Goal: Task Accomplishment & Management: Complete application form

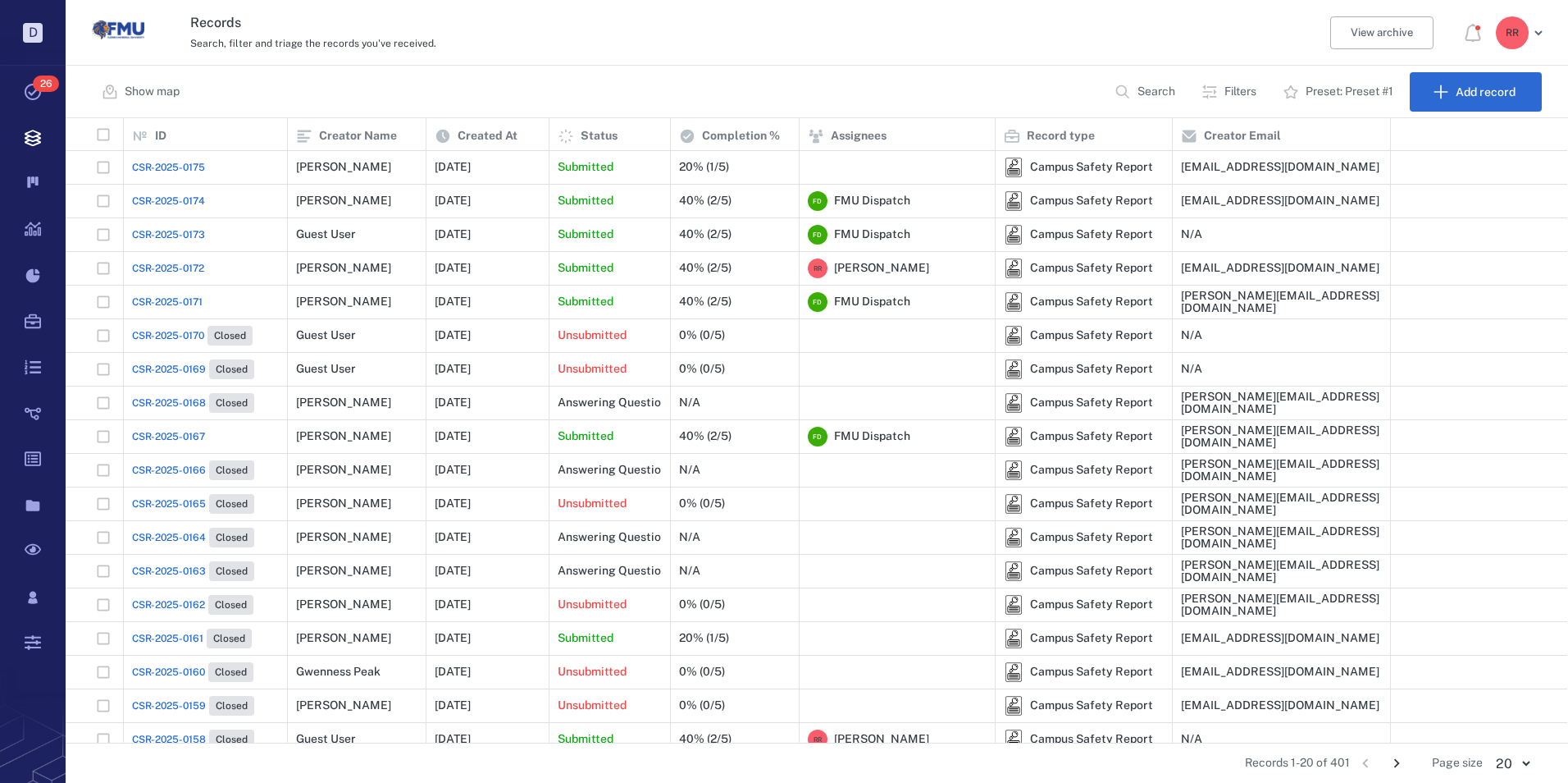
click at [185, 165] on span "CSR-2025-0175" at bounding box center [168, 167] width 73 height 15
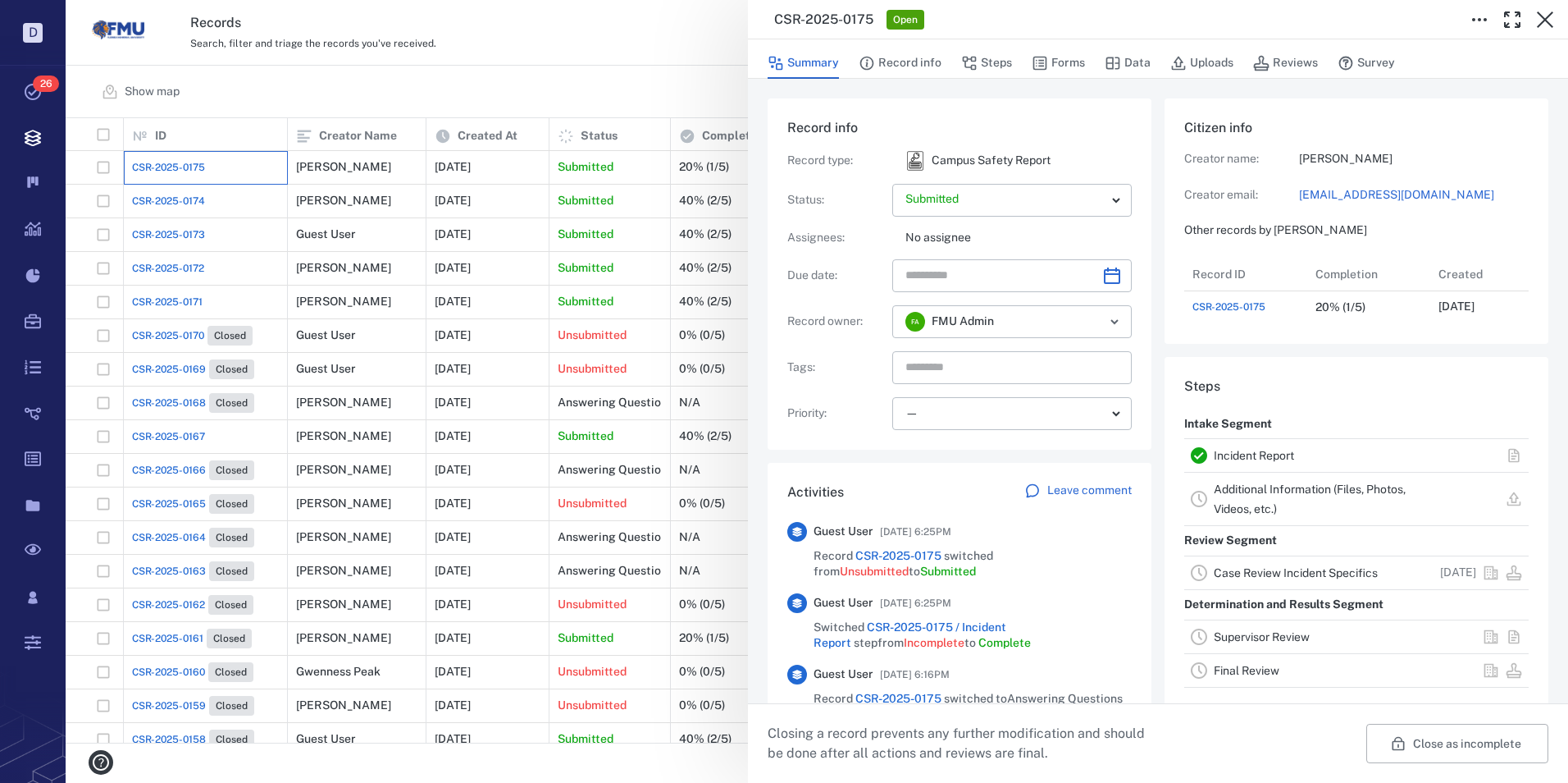
scroll to position [66, 325]
click at [1261, 462] on link "Incident Report" at bounding box center [1254, 455] width 81 height 13
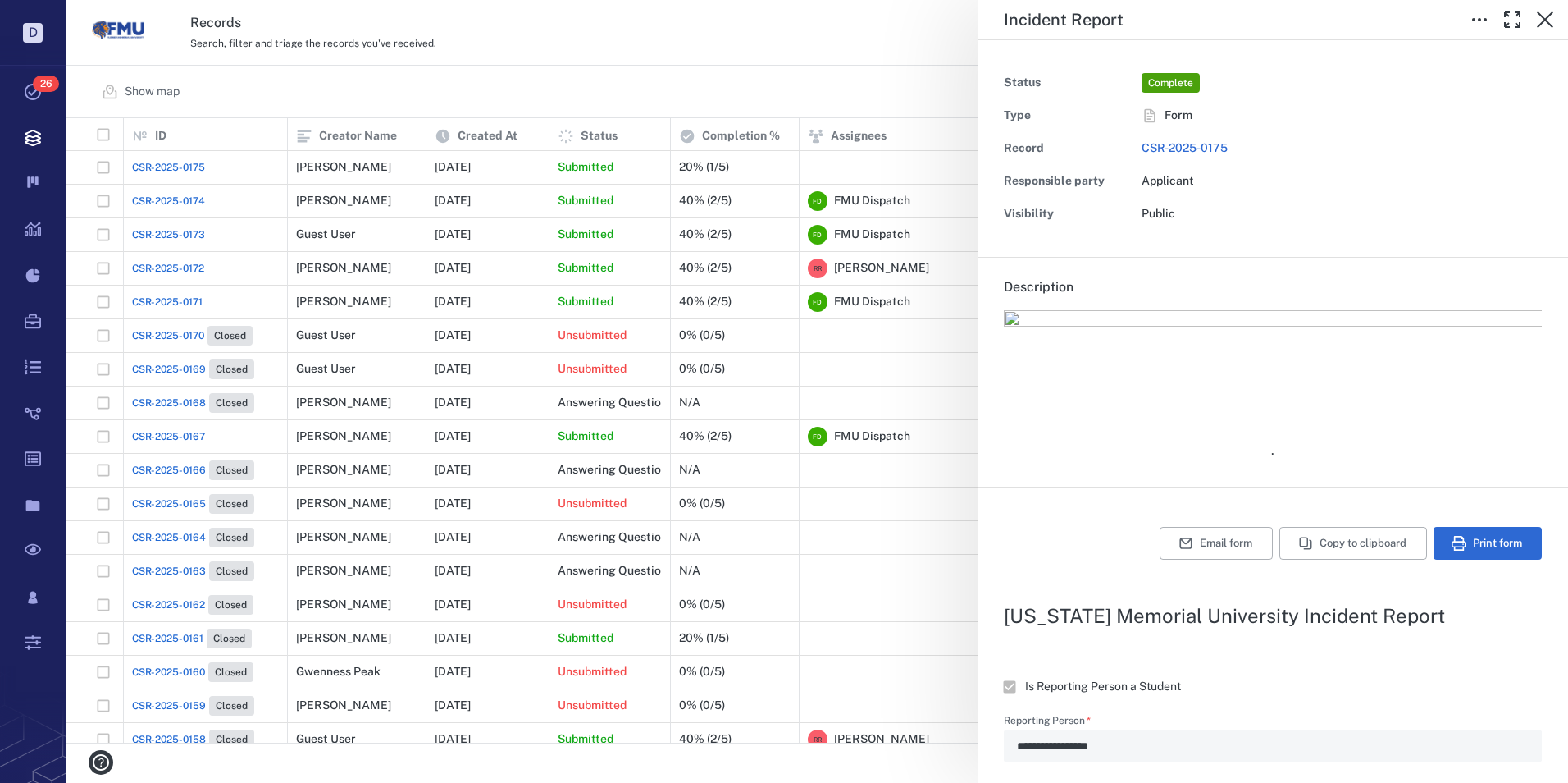
type input "**********"
click at [1204, 544] on button "Email form" at bounding box center [1217, 542] width 113 height 33
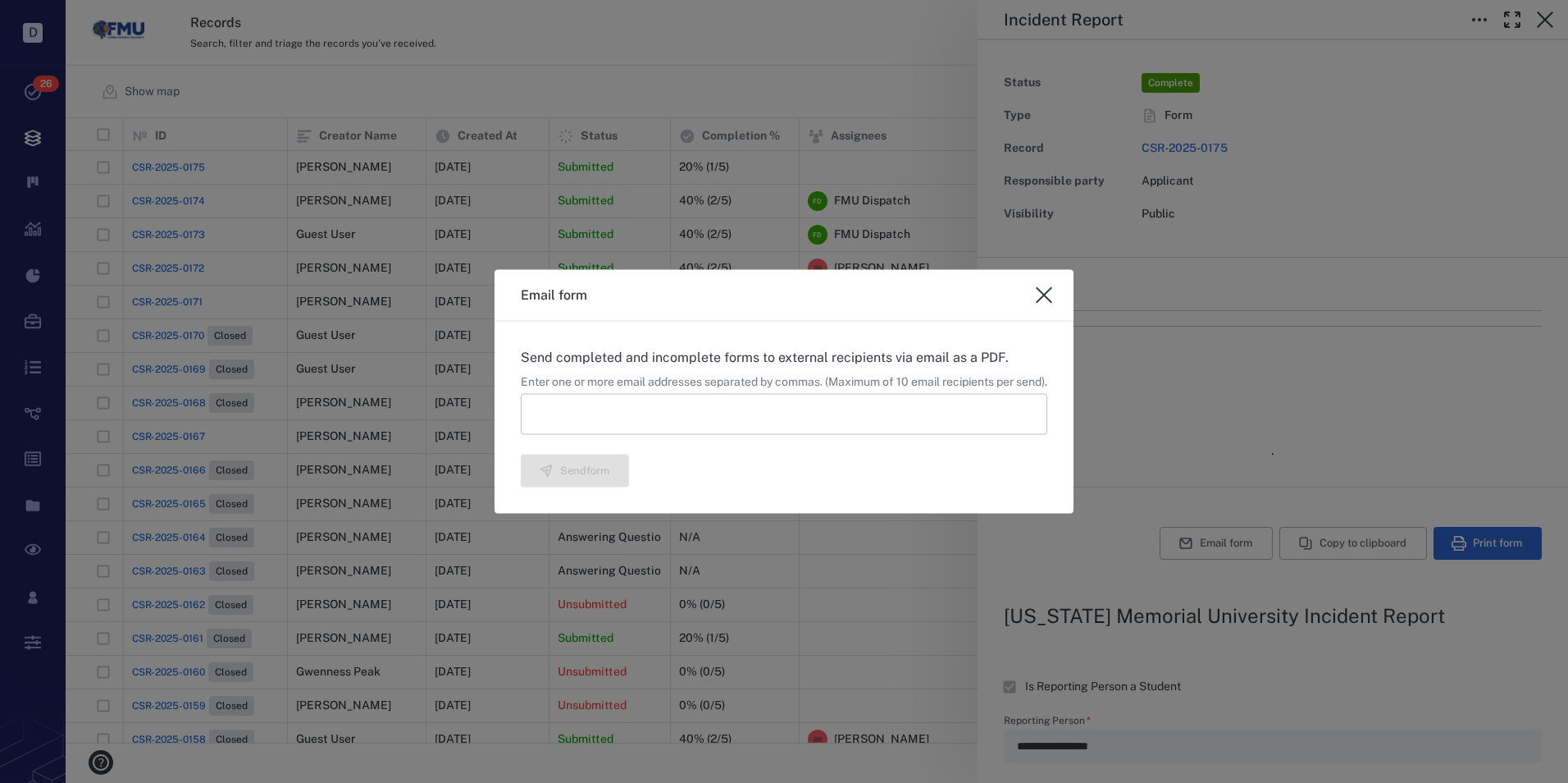
click at [658, 419] on input at bounding box center [784, 413] width 526 height 41
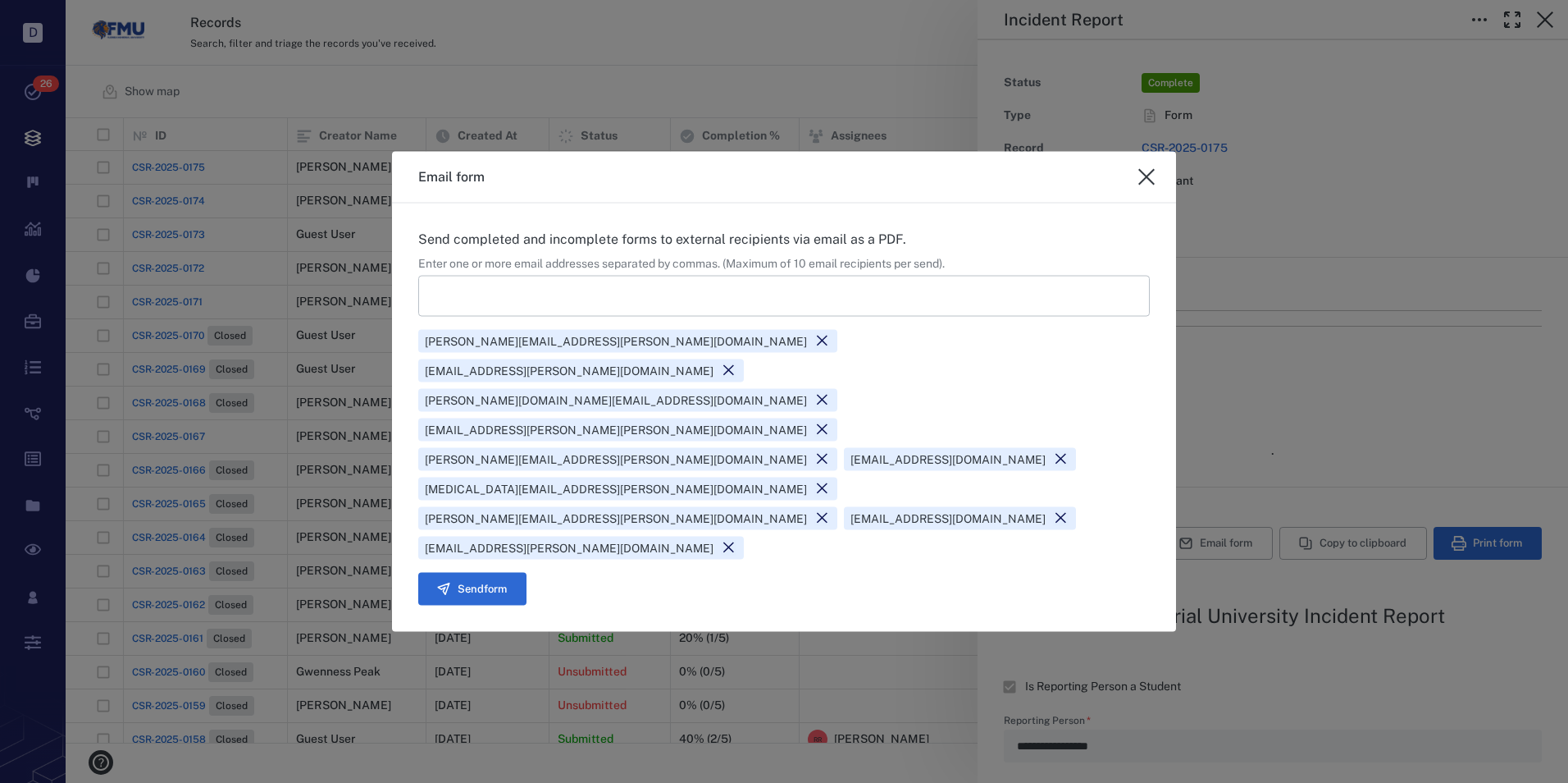
click at [736, 540] on icon at bounding box center [729, 548] width 16 height 16
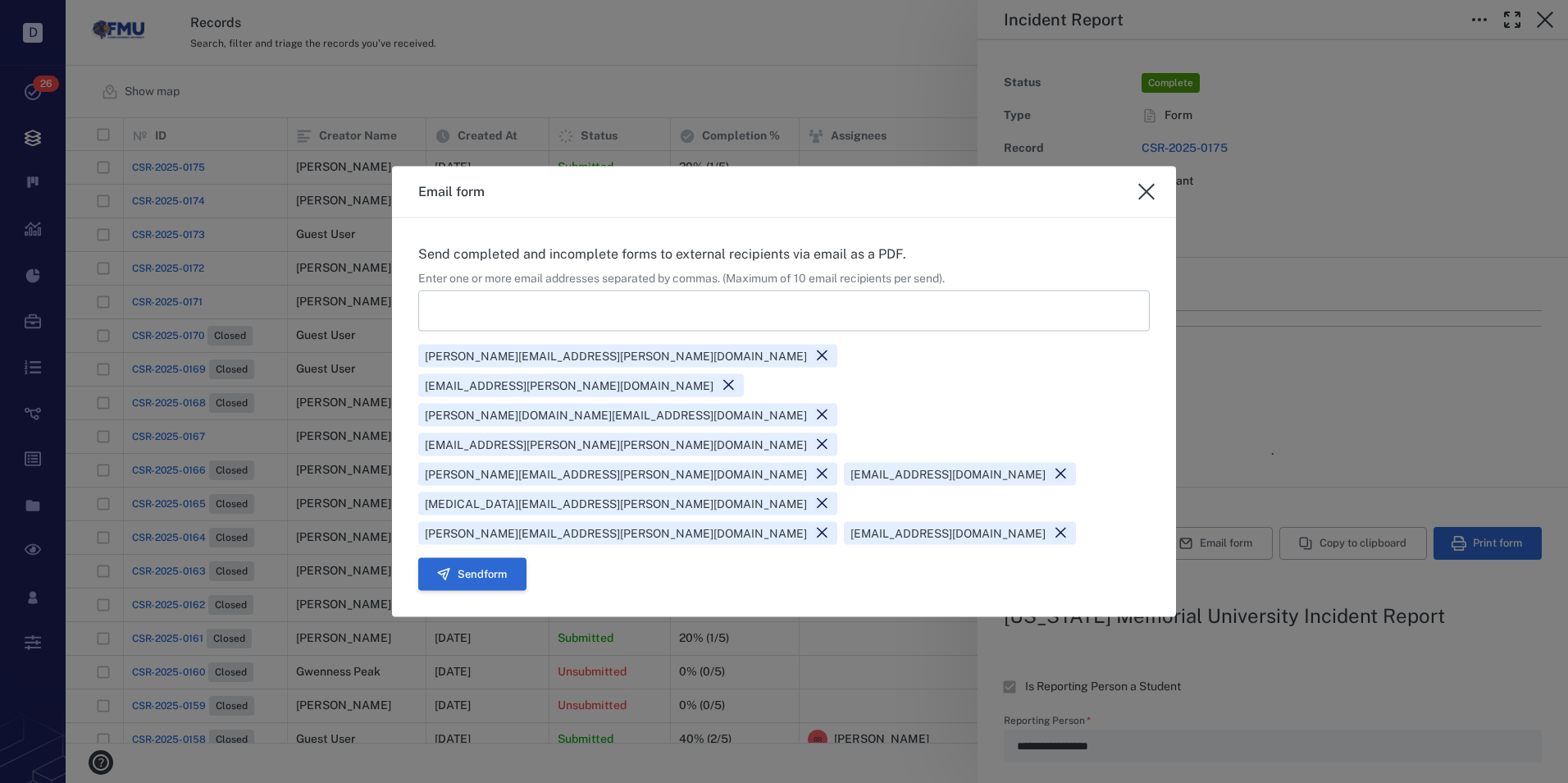
click at [493, 557] on button "Send form" at bounding box center [473, 573] width 108 height 33
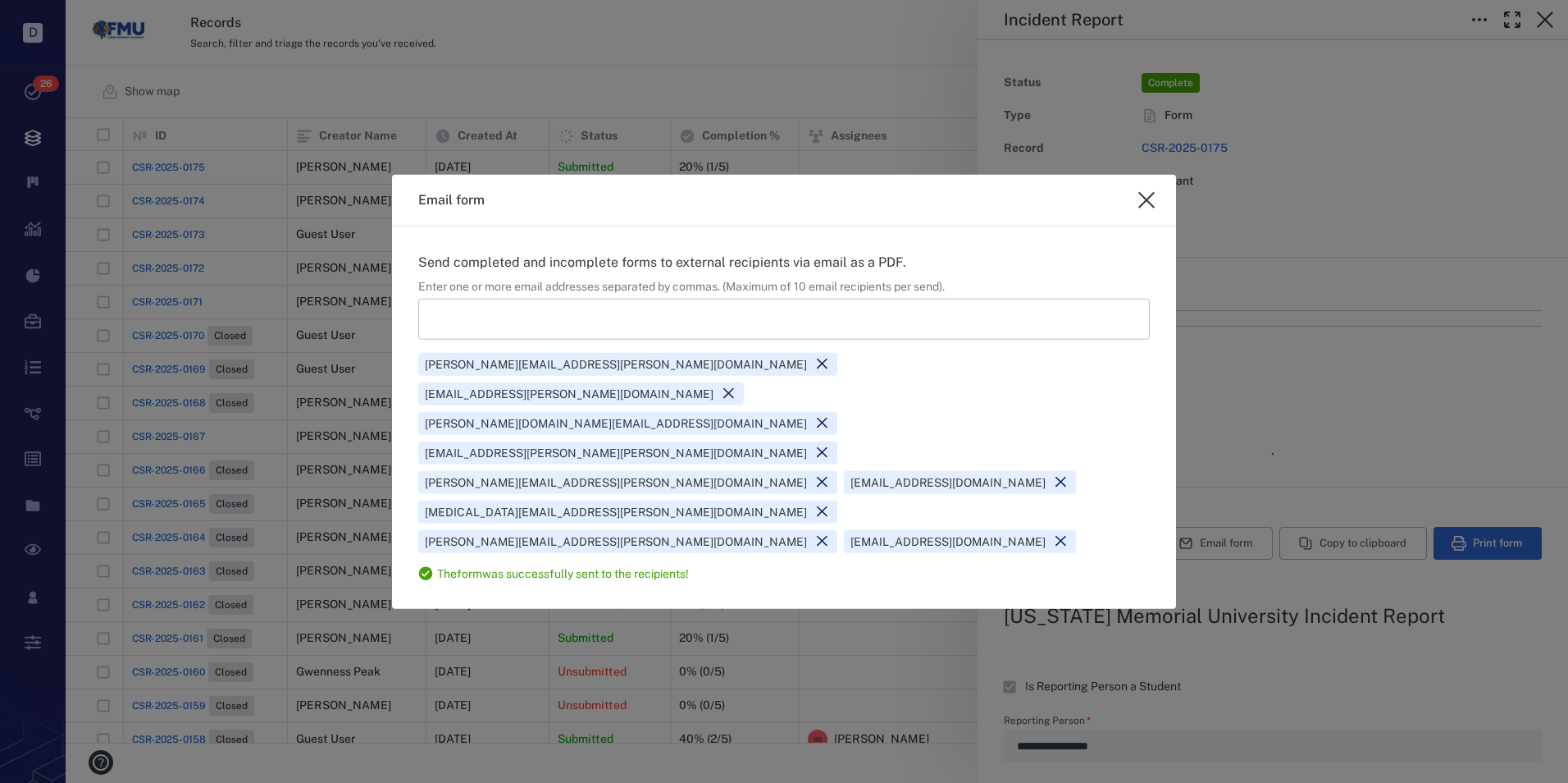
click at [1146, 208] on icon "close" at bounding box center [1146, 200] width 16 height 16
type textarea "*"
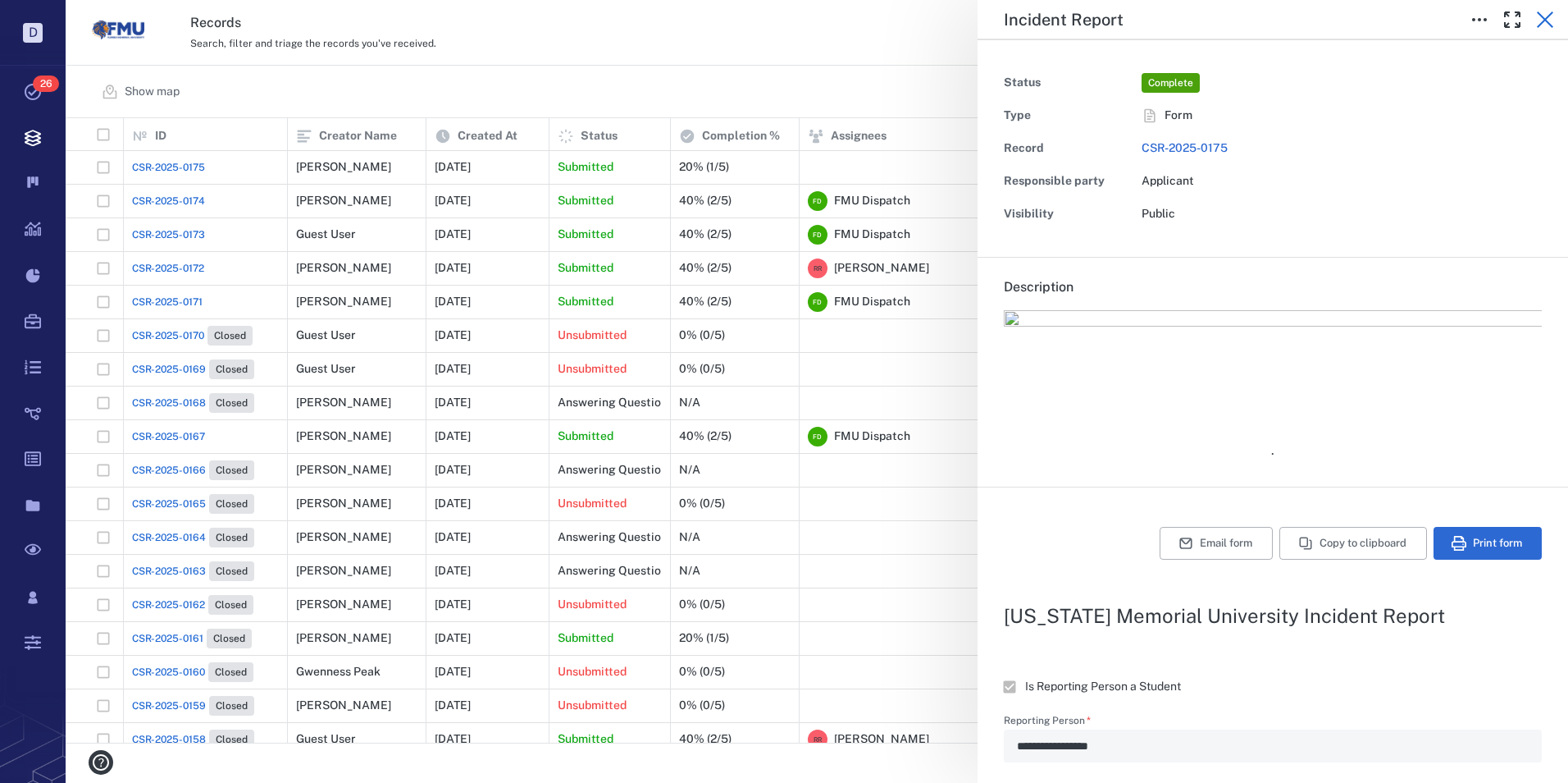
click at [1542, 20] on icon "button" at bounding box center [1545, 20] width 20 height 20
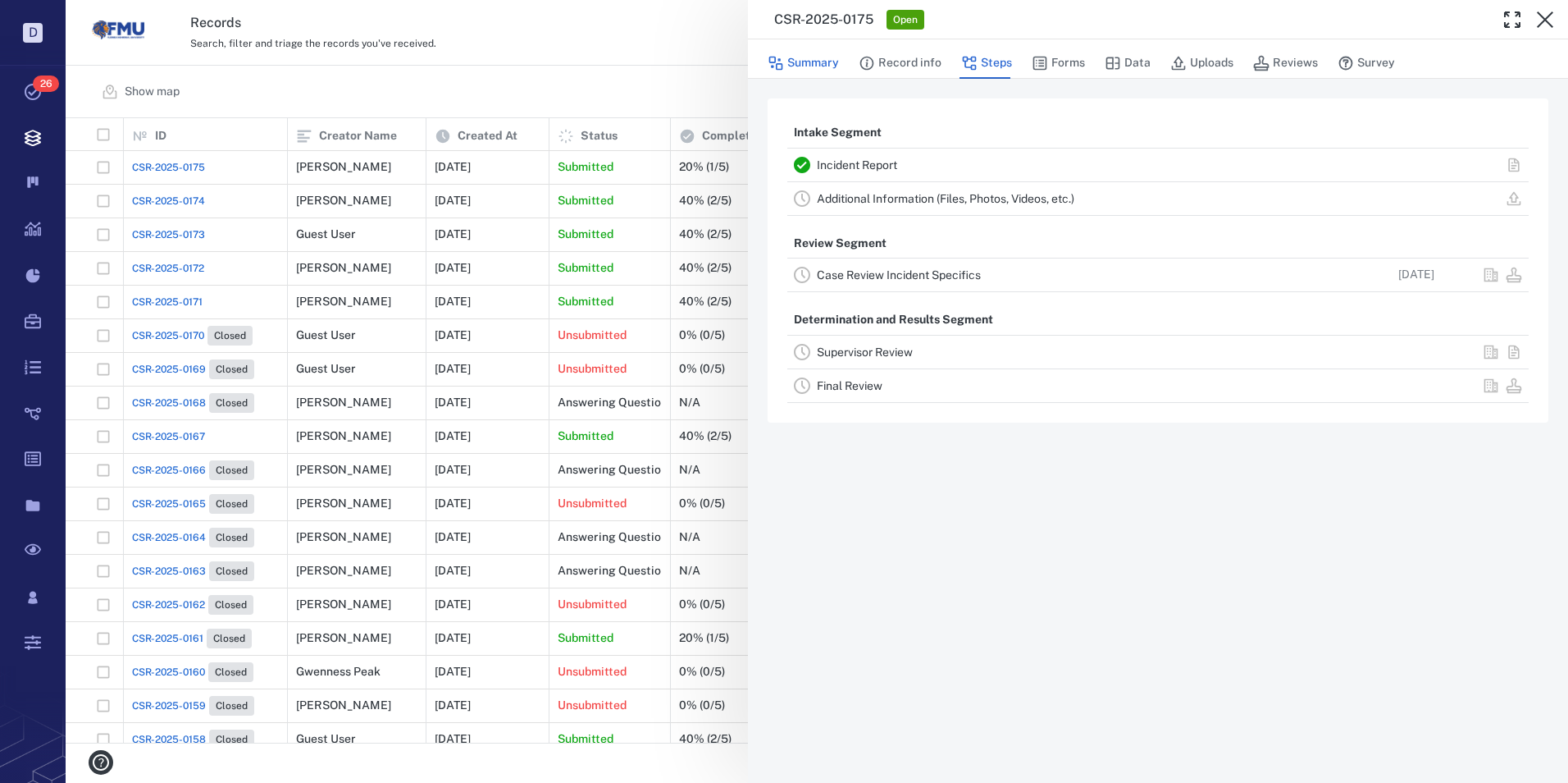
click at [812, 67] on button "Summary" at bounding box center [804, 63] width 72 height 31
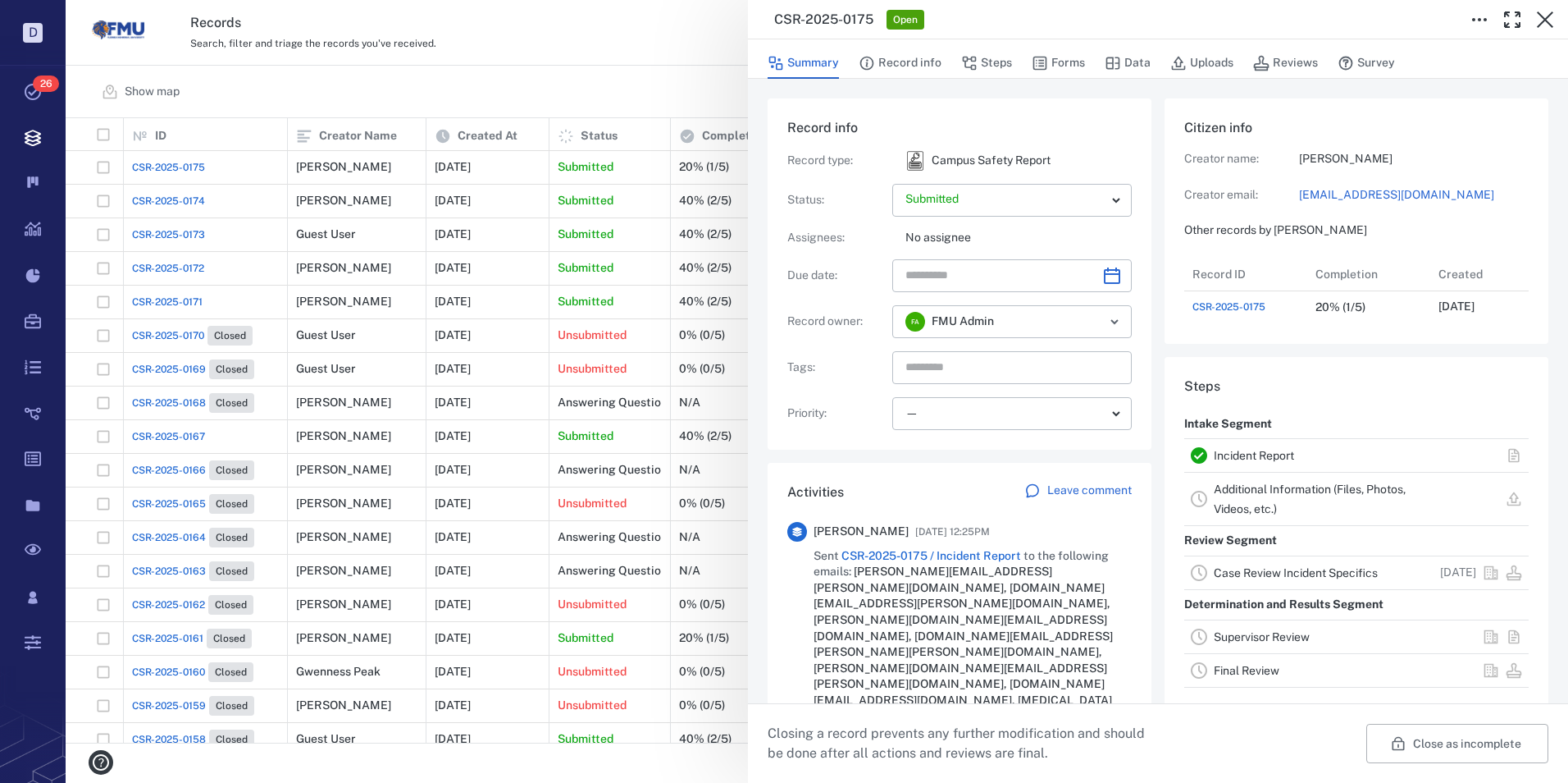
scroll to position [66, 325]
click at [1251, 579] on link "Case Review Incident Specifics" at bounding box center [1295, 572] width 164 height 13
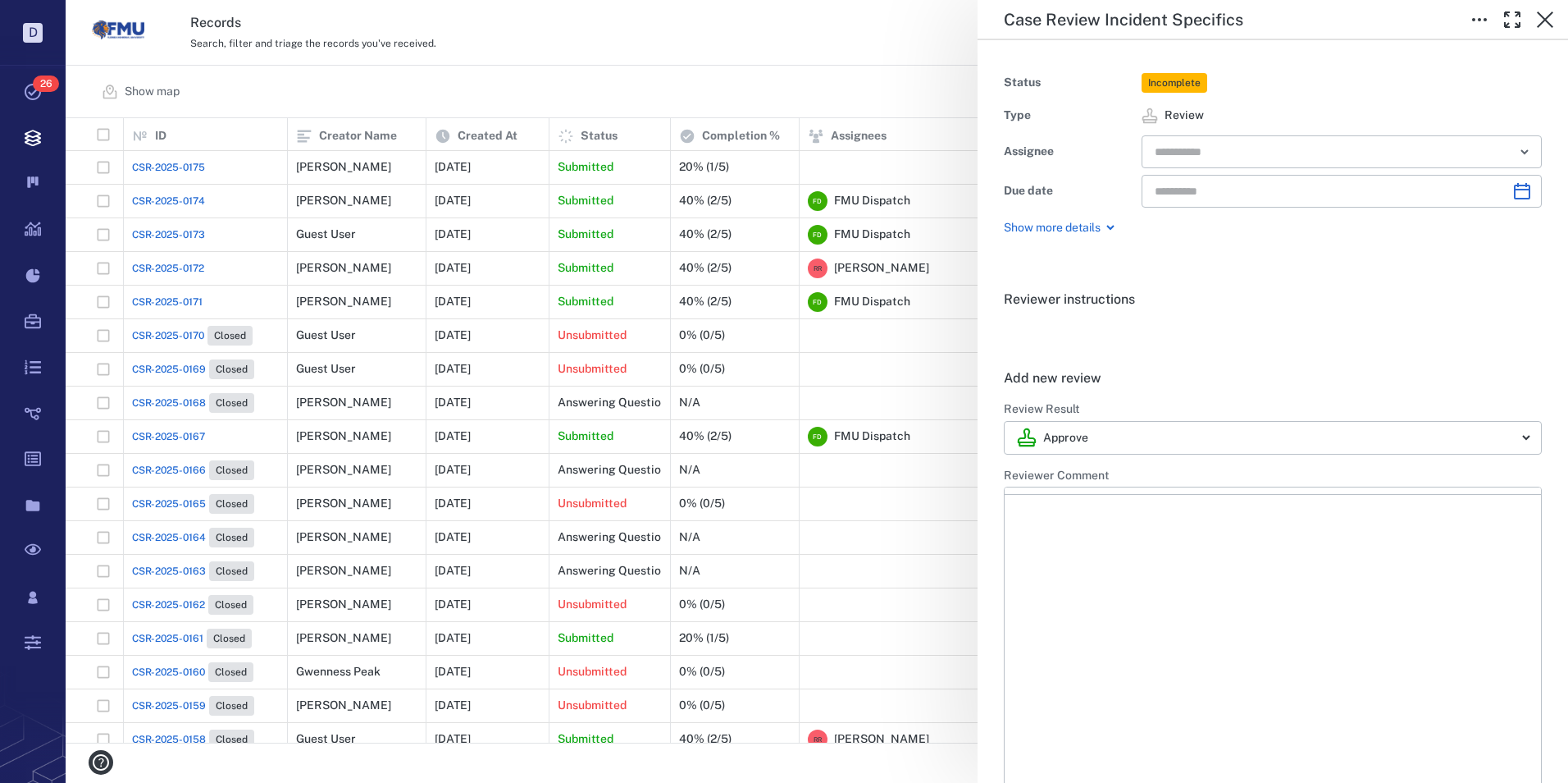
type input "**********"
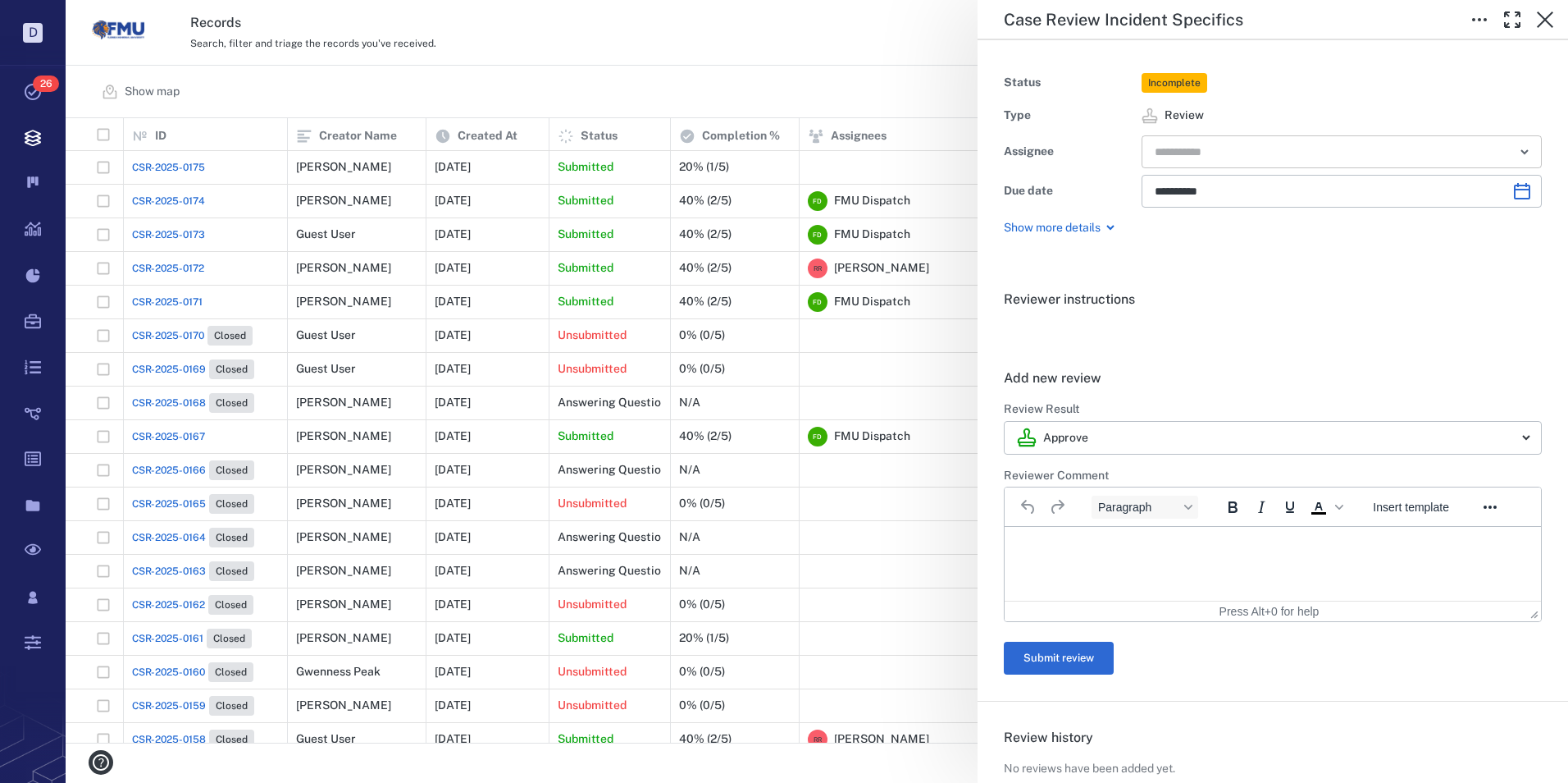
click at [1260, 162] on input "text" at bounding box center [1322, 151] width 339 height 23
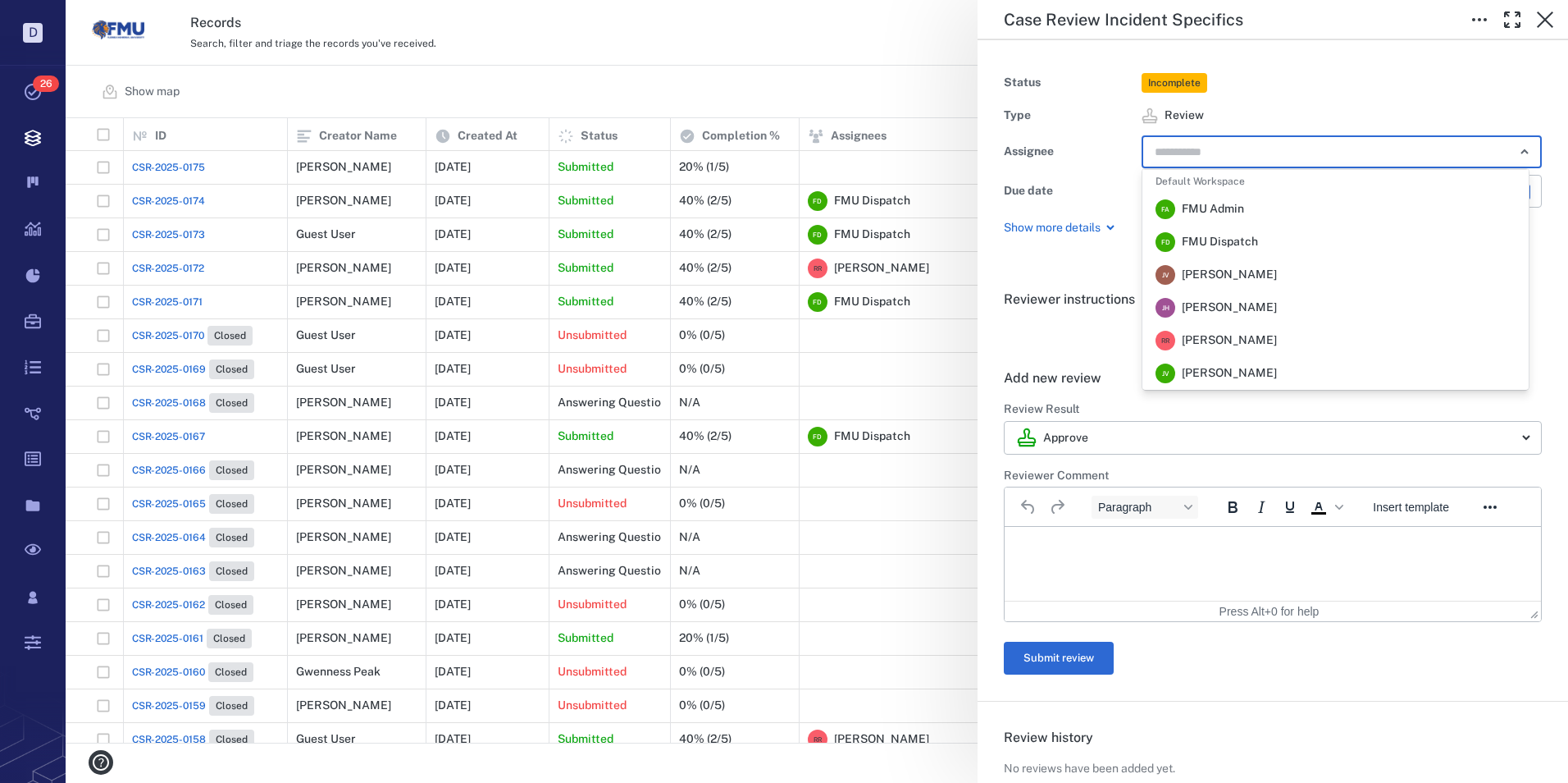
click at [1233, 239] on span "FMU Dispatch" at bounding box center [1220, 242] width 77 height 16
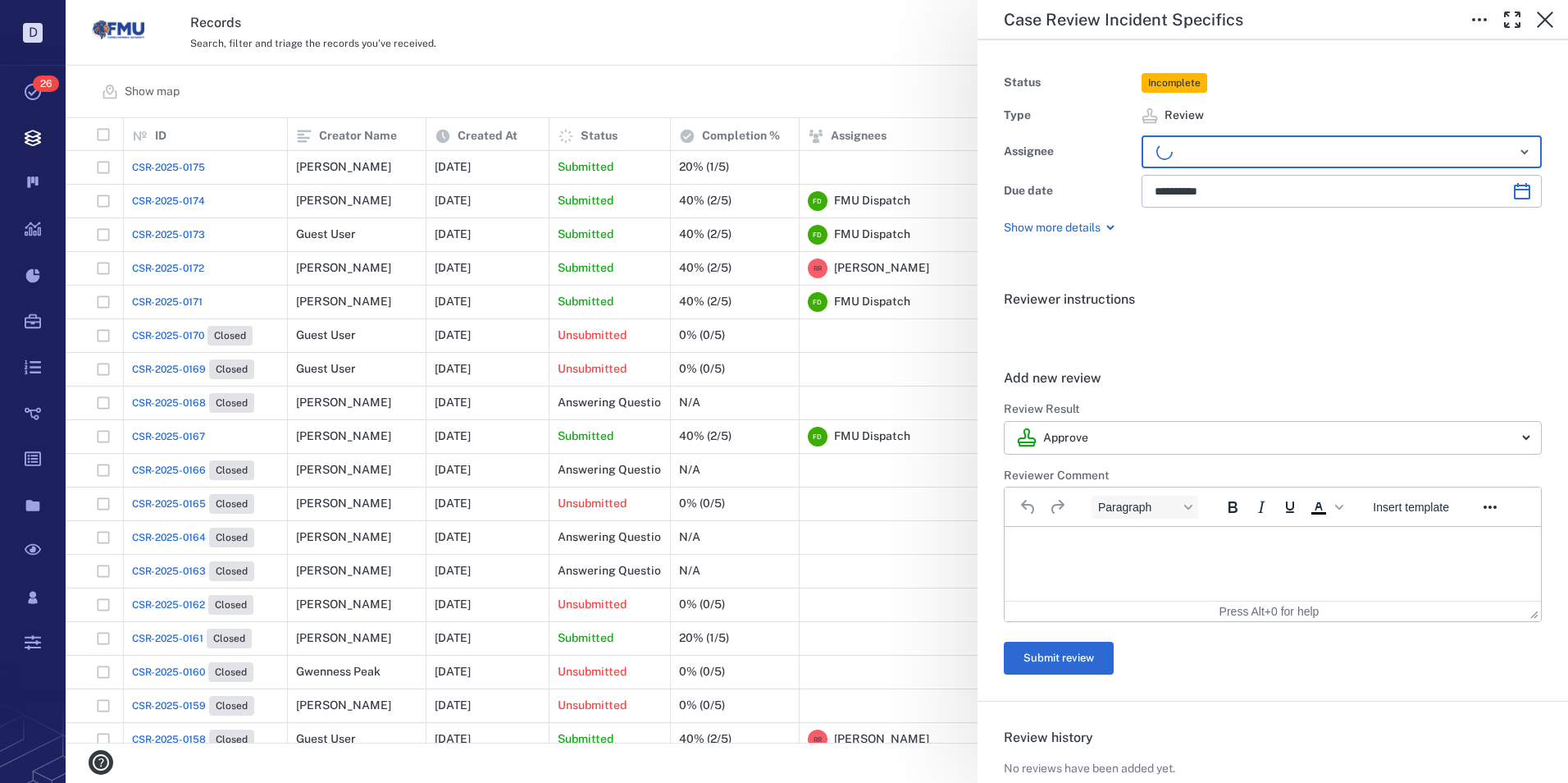
click at [1059, 555] on html at bounding box center [1273, 546] width 536 height 41
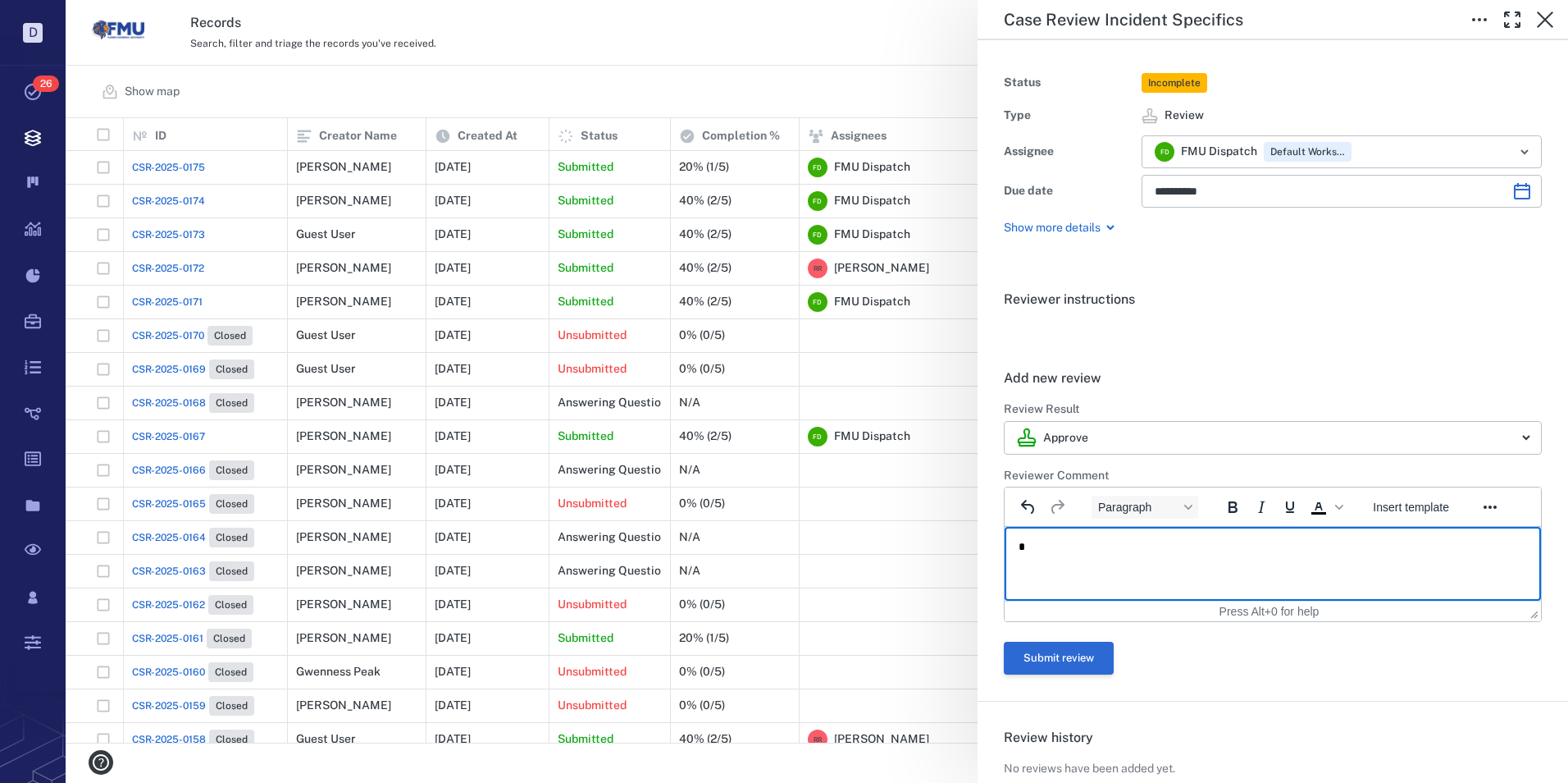
click at [1023, 660] on button "Submit review" at bounding box center [1059, 658] width 109 height 33
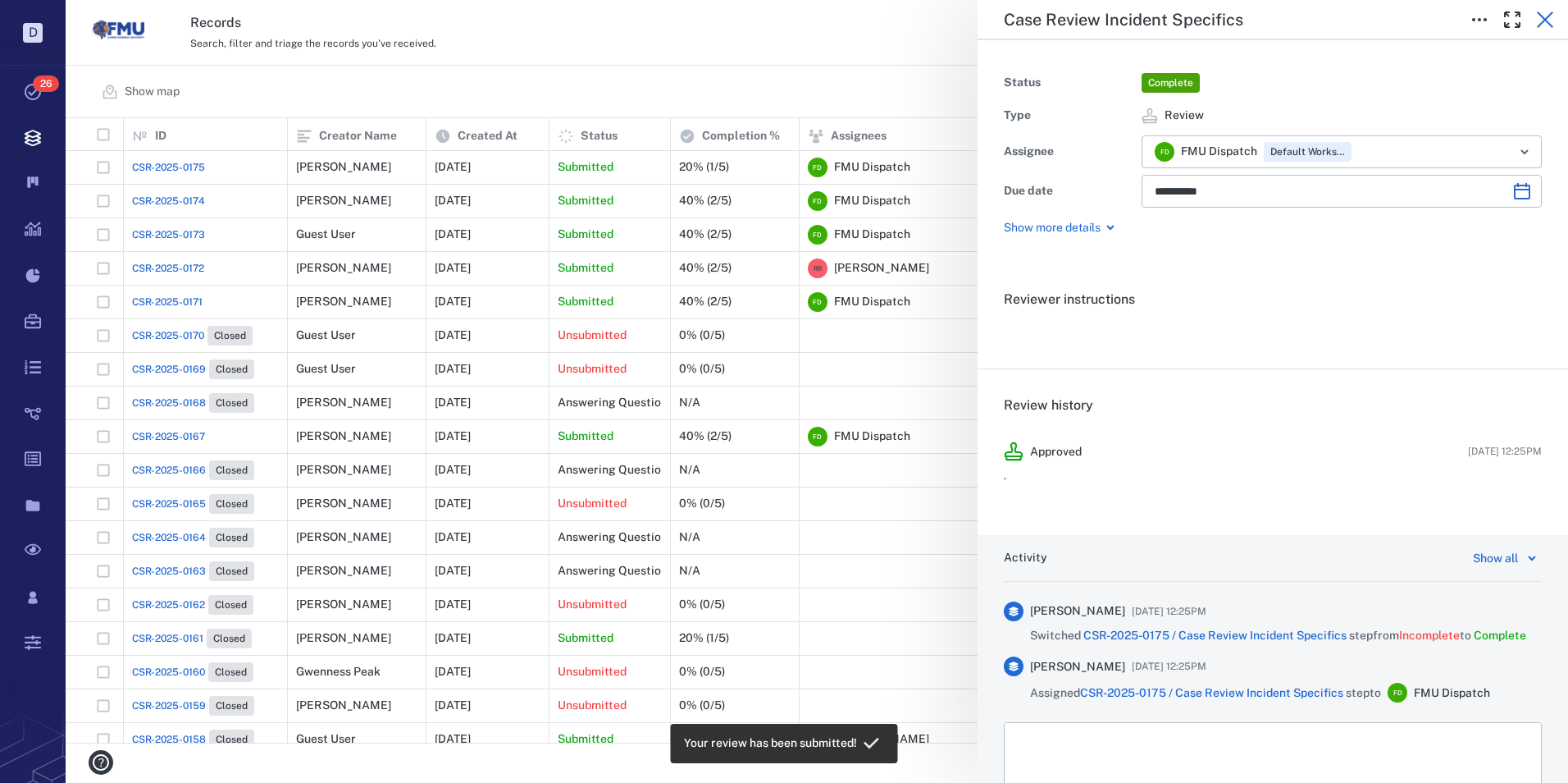
click at [1543, 21] on icon "button" at bounding box center [1545, 20] width 16 height 16
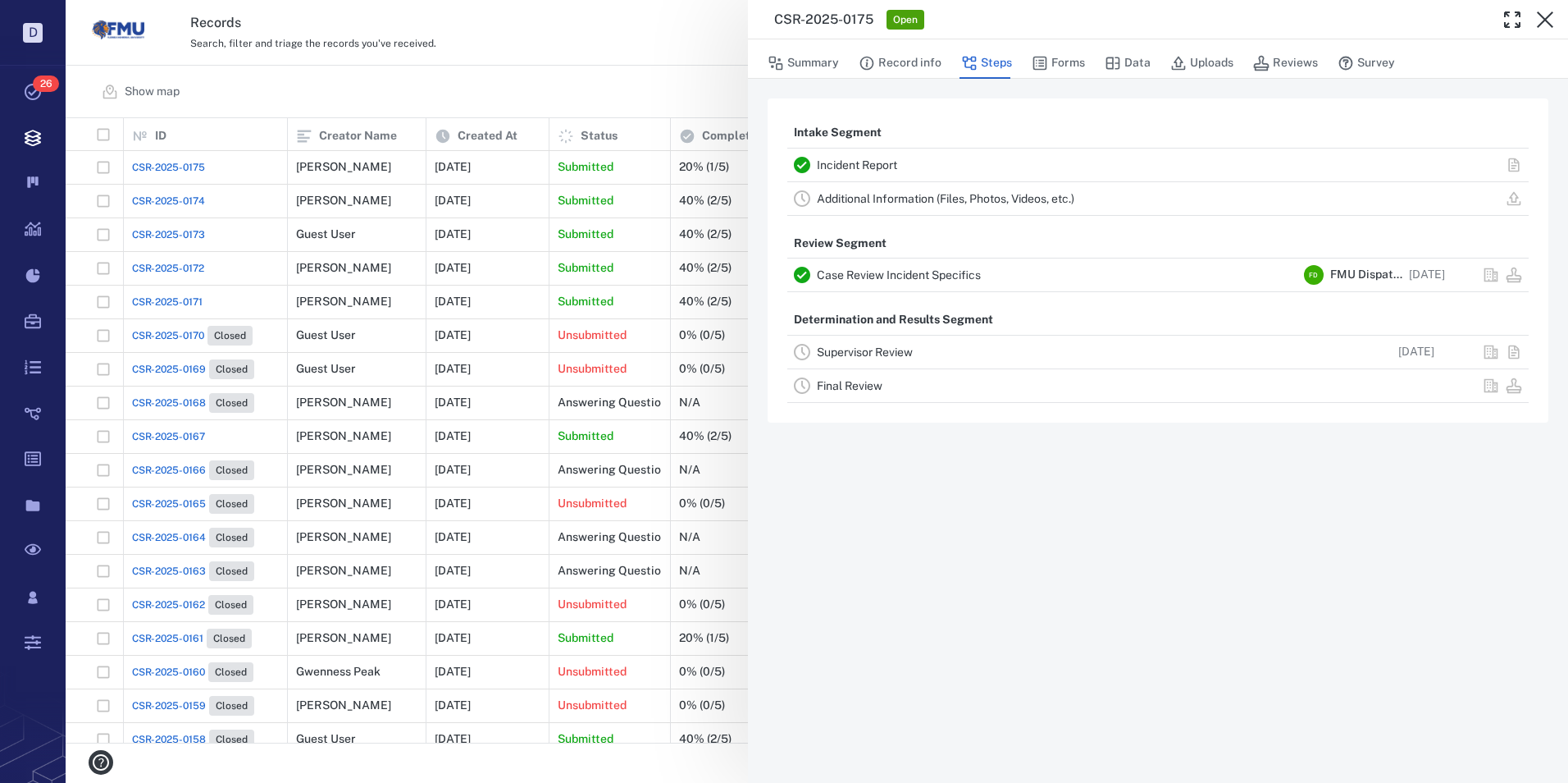
click at [603, 71] on div "CSR-2025-0175 Open Summary Record info Steps Forms Data Uploads Reviews Survey …" at bounding box center [817, 391] width 1503 height 783
